Goal: Task Accomplishment & Management: Manage account settings

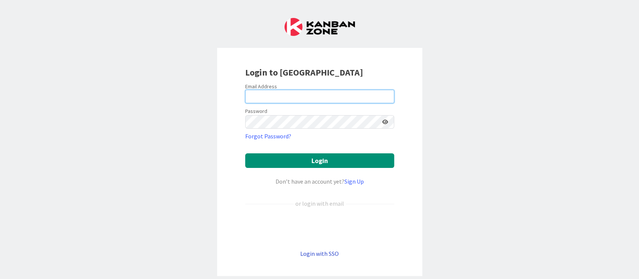
type input "ganesh"
click at [317, 209] on link "Login with SSO" at bounding box center [319, 253] width 39 height 7
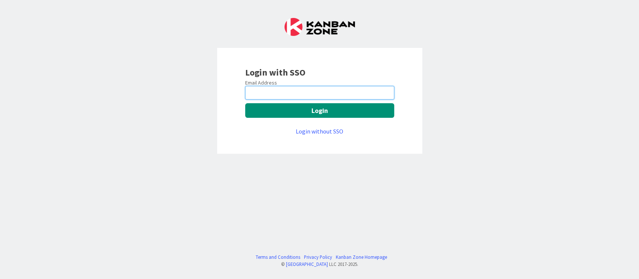
click at [279, 95] on input "email" at bounding box center [319, 92] width 149 height 13
type input "selvaganesh.bhaskara@mrcglobal.com"
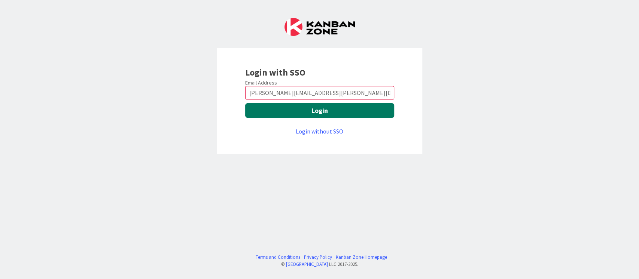
click at [326, 113] on button "Login" at bounding box center [319, 110] width 149 height 15
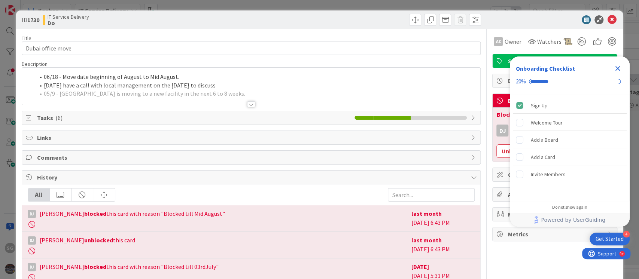
click at [617, 69] on icon "Close Checklist" at bounding box center [617, 68] width 5 height 5
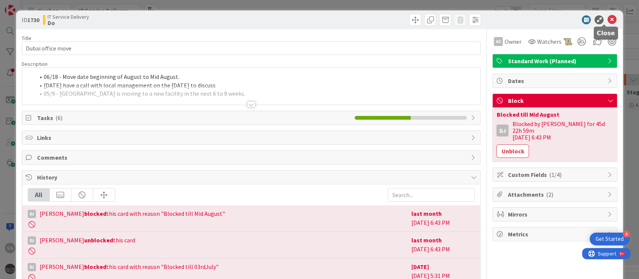
click at [607, 21] on icon at bounding box center [611, 19] width 9 height 9
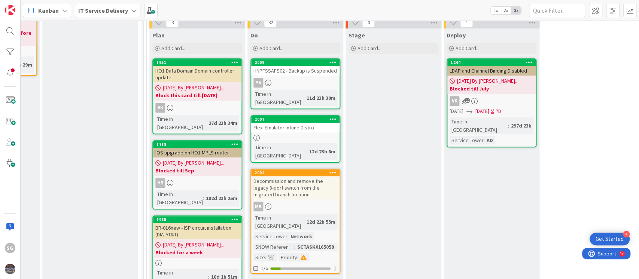
scroll to position [299, 376]
